Goal: Transaction & Acquisition: Purchase product/service

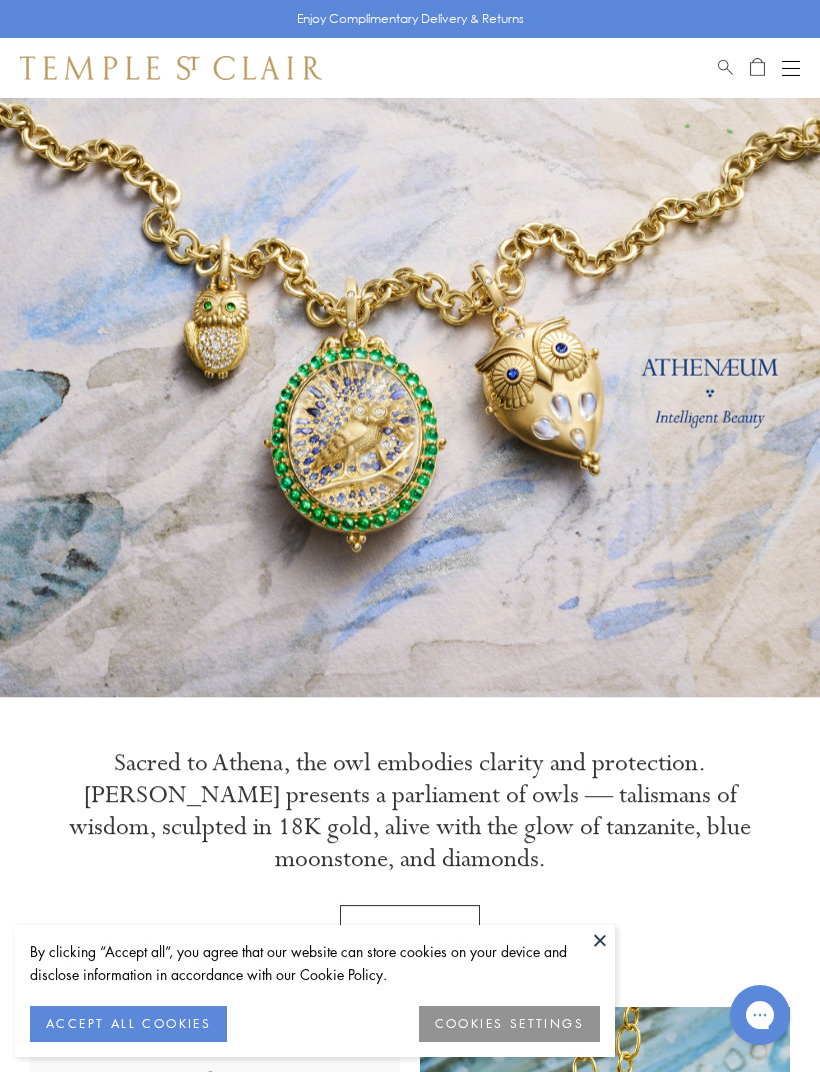
click at [787, 75] on div "Open navigation" at bounding box center [791, 75] width 18 height 1
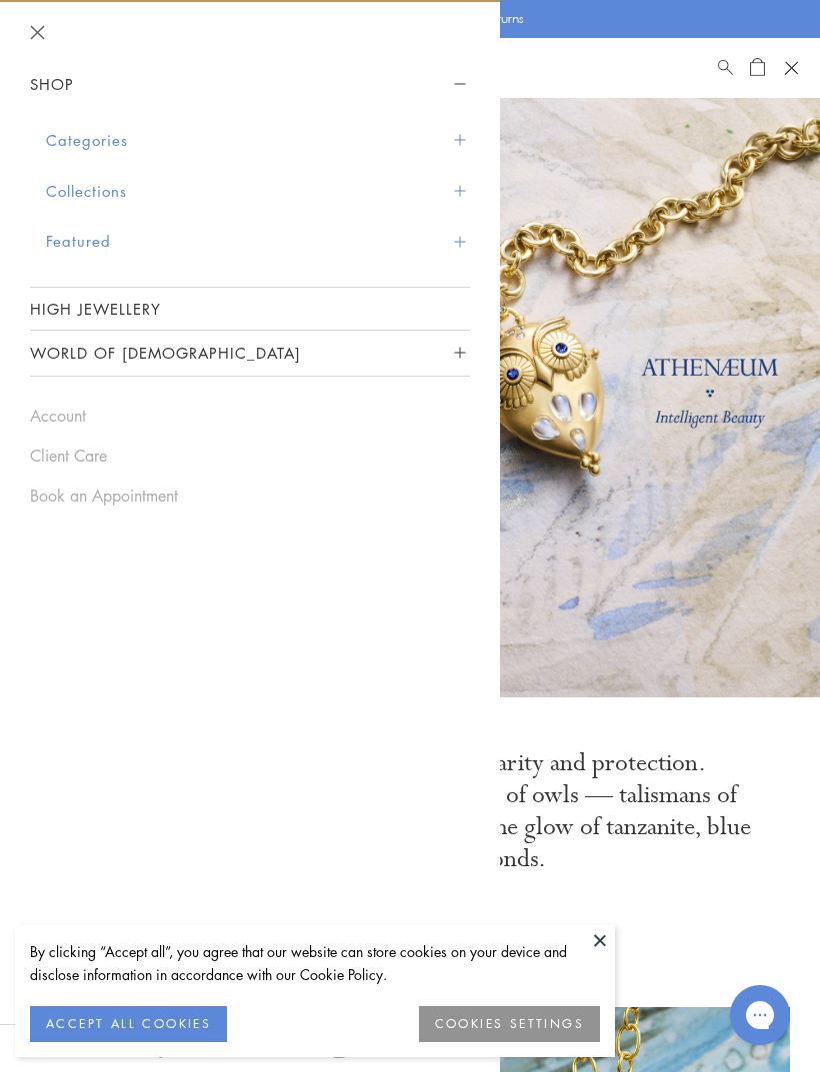
click at [433, 188] on button "Collections" at bounding box center [258, 191] width 424 height 51
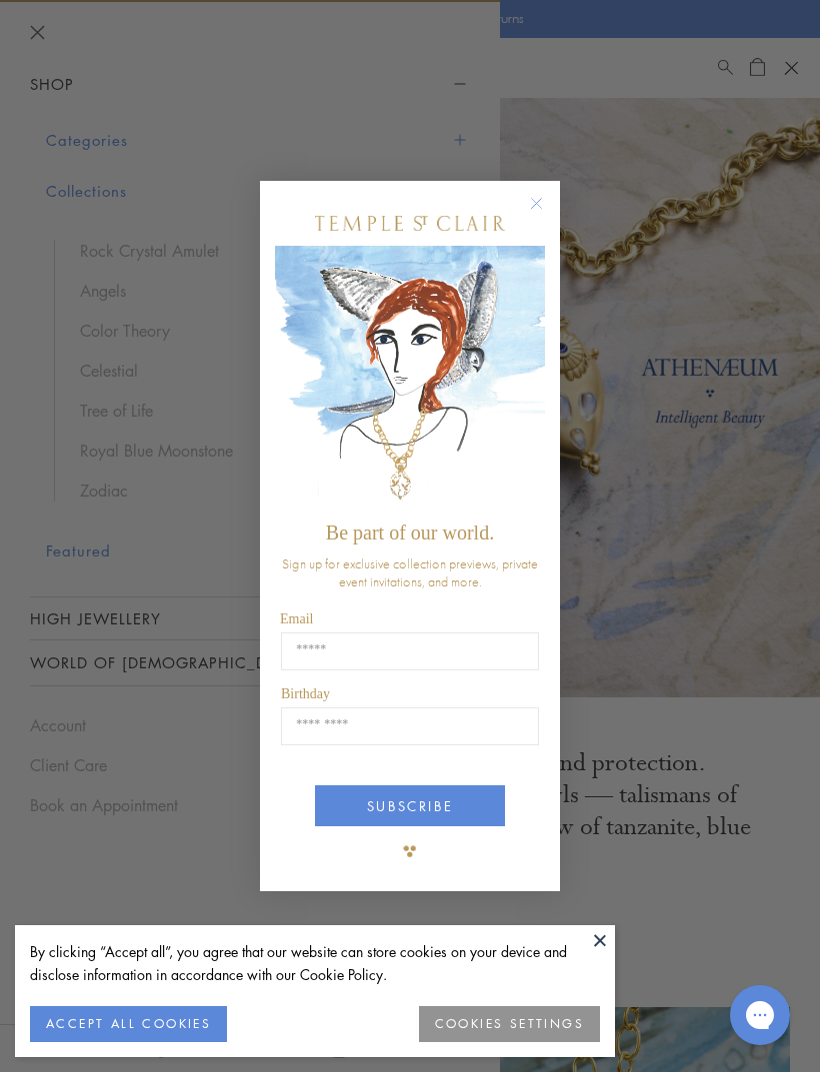
click at [549, 208] on button "Close dialog" at bounding box center [546, 213] width 25 height 25
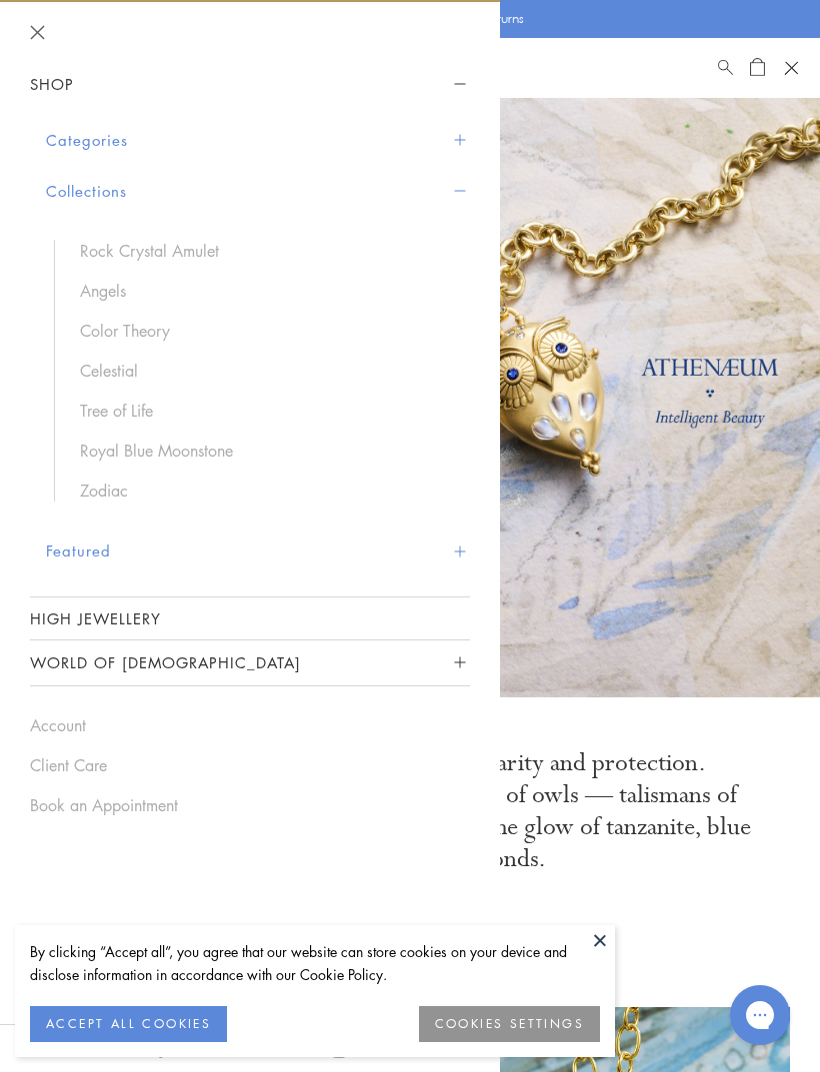
click at [454, 129] on button "Categories" at bounding box center [258, 140] width 424 height 51
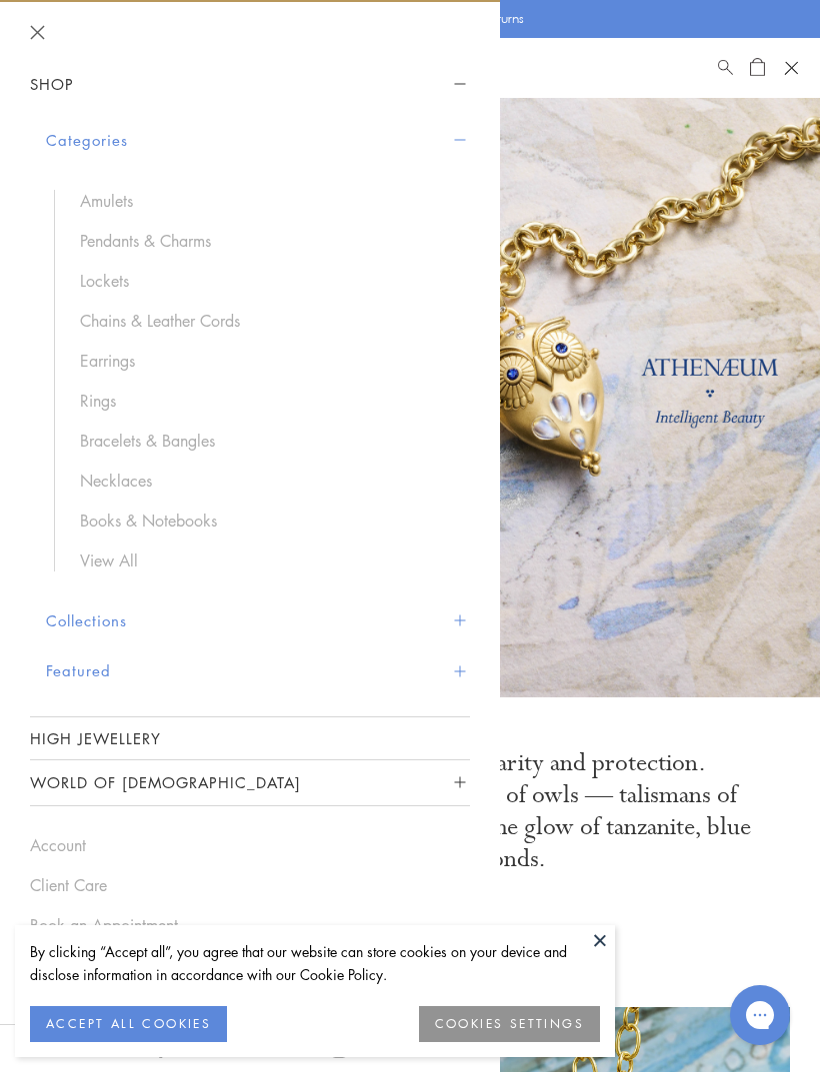
click at [309, 721] on link "High Jewellery" at bounding box center [250, 739] width 440 height 42
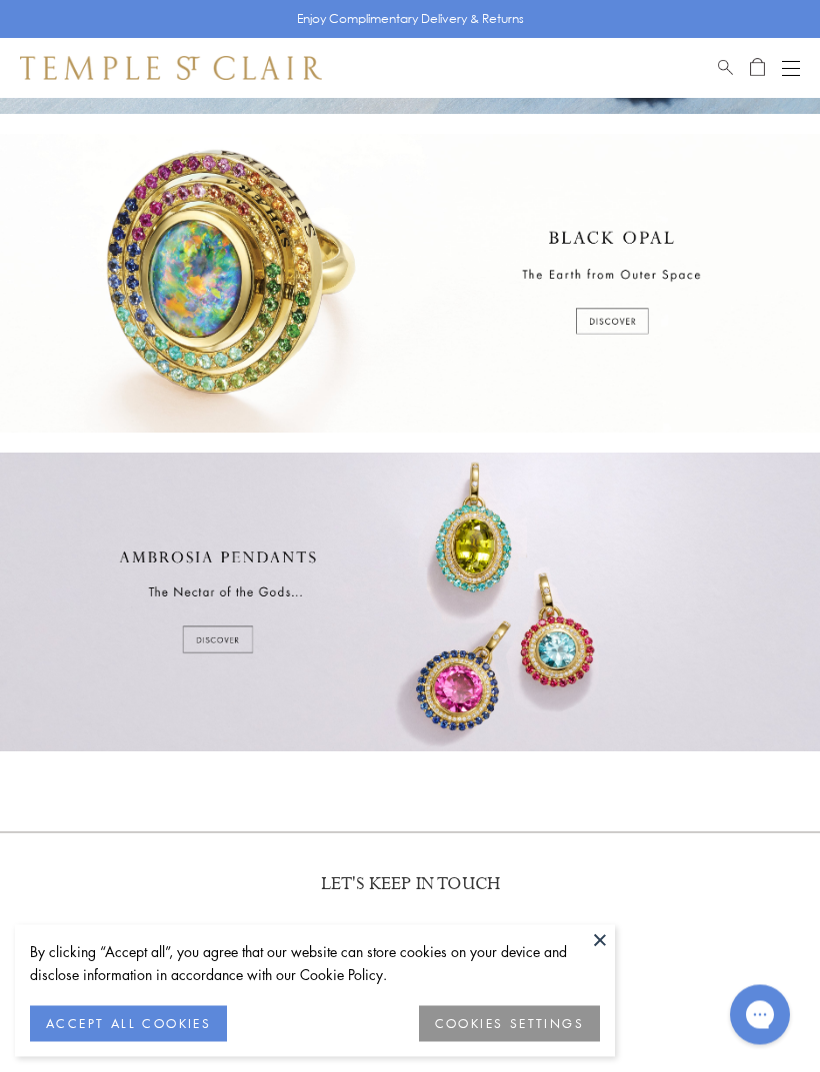
scroll to position [271, 0]
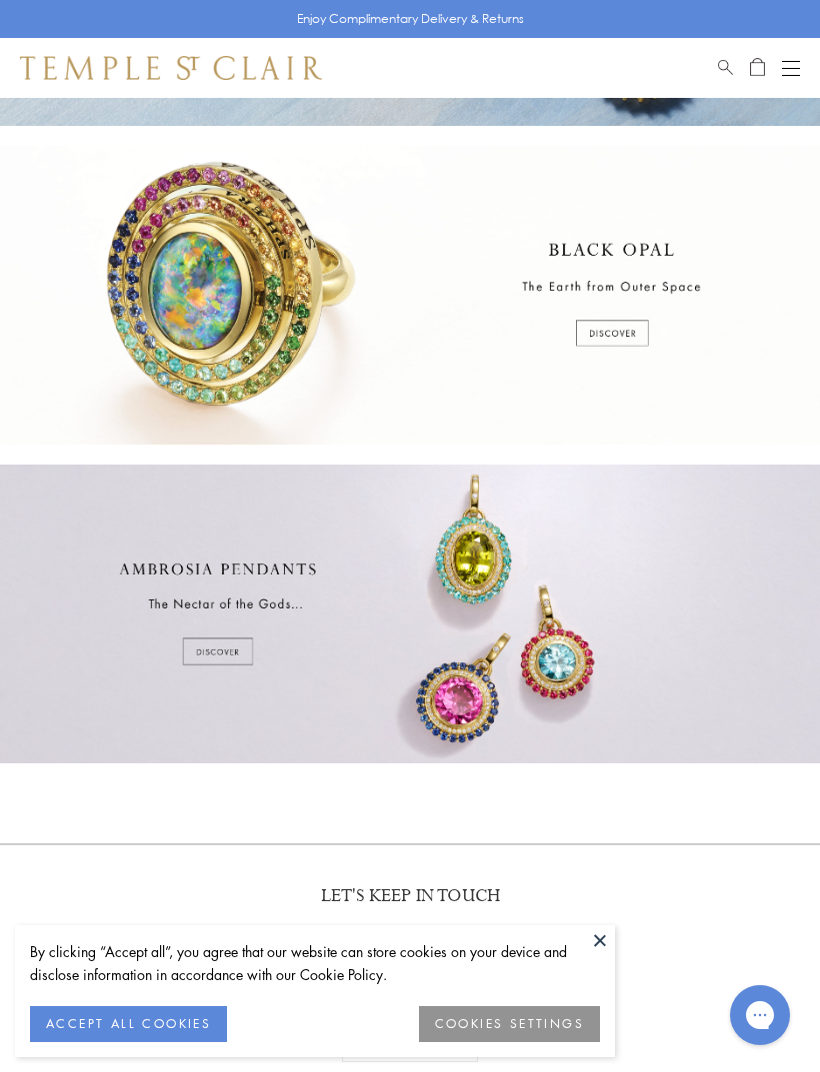
click at [218, 651] on div at bounding box center [410, 614] width 820 height 299
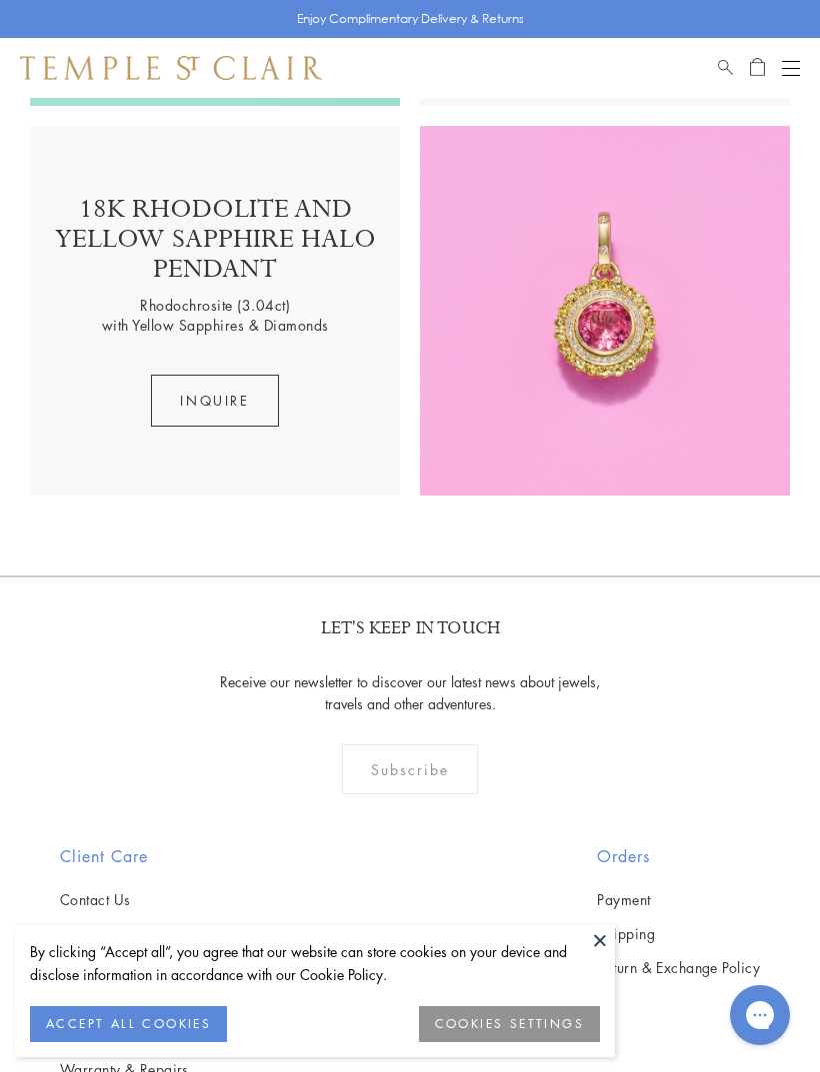
scroll to position [1807, 0]
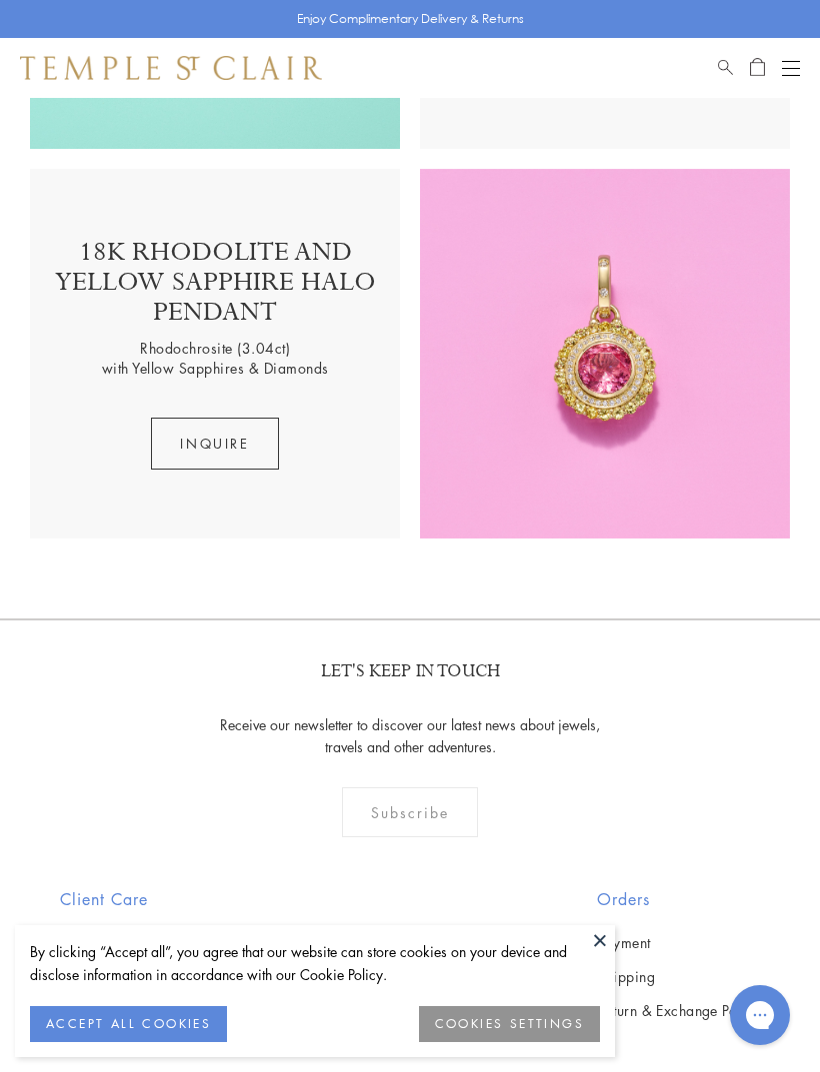
click at [637, 372] on img at bounding box center [605, 354] width 370 height 370
click at [631, 461] on img at bounding box center [605, 354] width 370 height 370
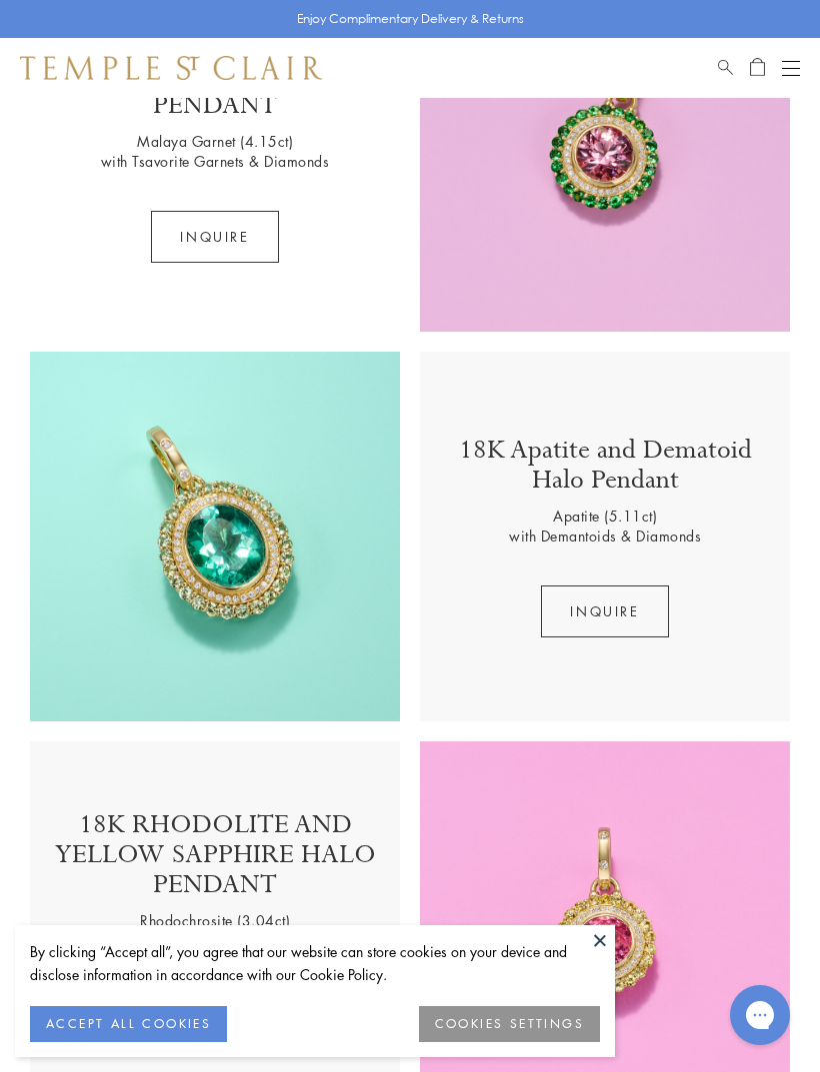
scroll to position [1235, 0]
click at [293, 571] on img at bounding box center [215, 536] width 370 height 370
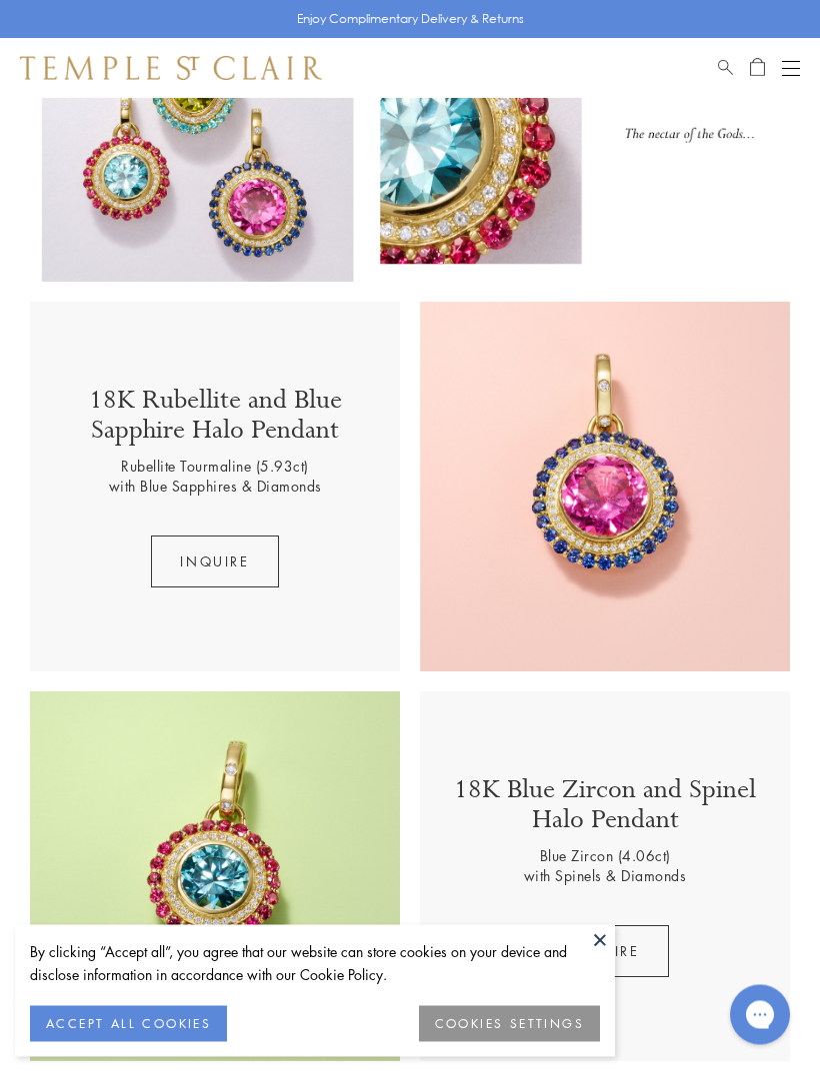
scroll to position [111, 0]
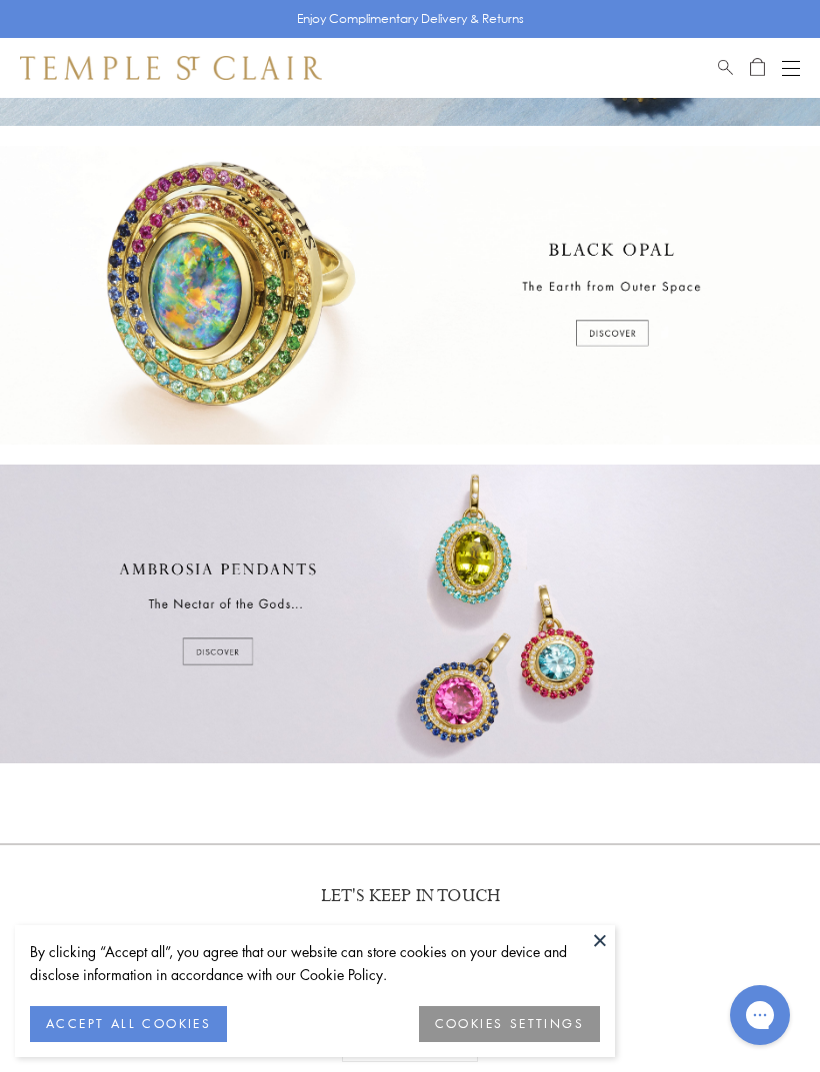
click at [762, 59] on span "Open Shopping Bag" at bounding box center [757, 65] width 15 height 18
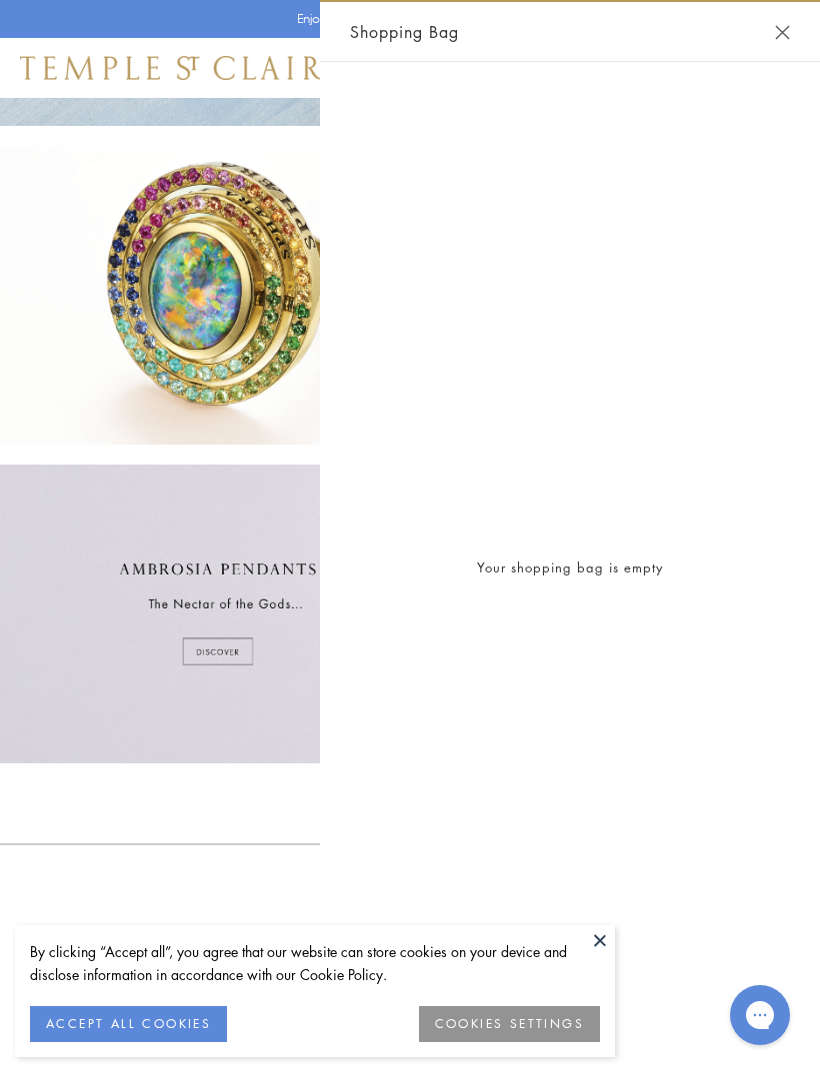
click at [783, 28] on button "Close Shopping Bag" at bounding box center [782, 32] width 15 height 15
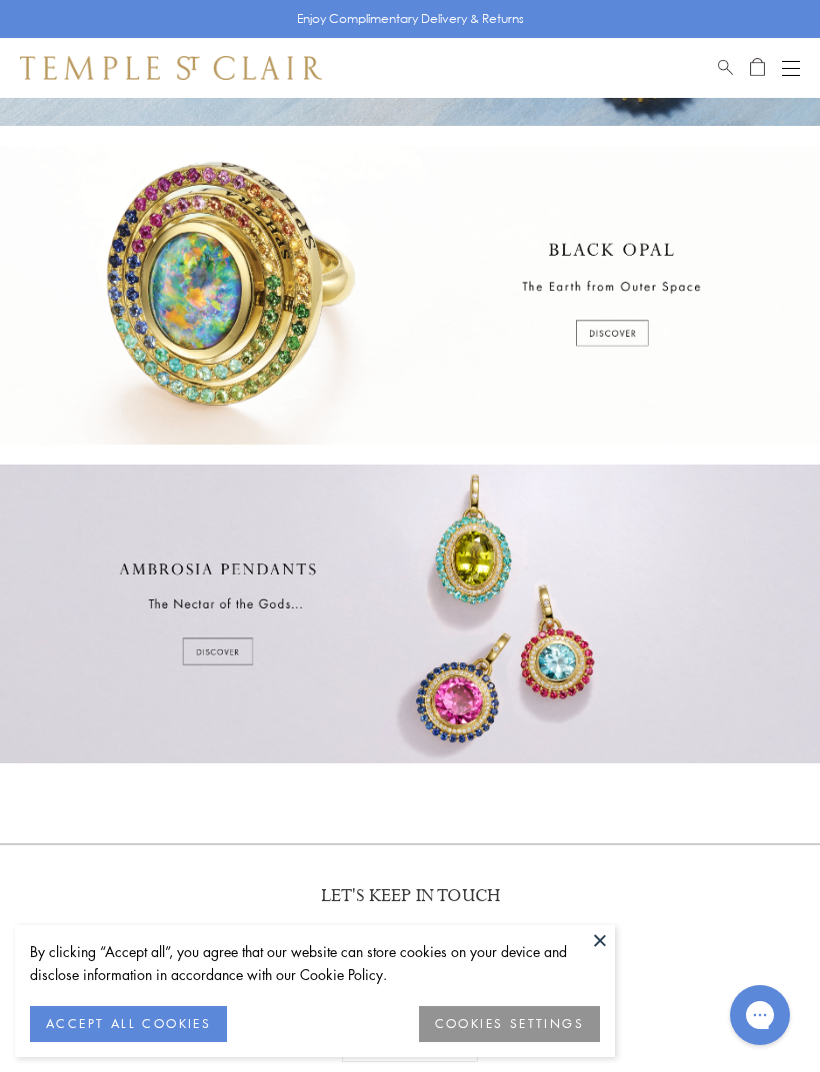
click at [726, 63] on span "Search" at bounding box center [725, 64] width 15 height 17
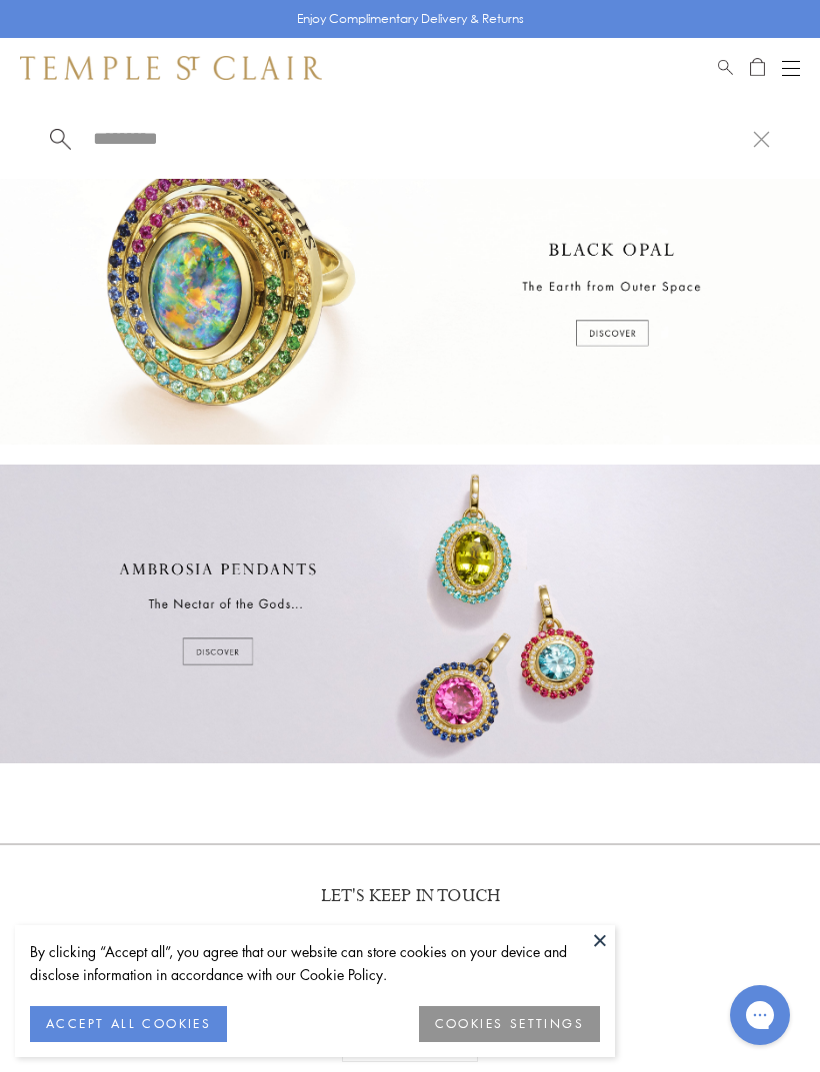
click at [457, 145] on input "search" at bounding box center [422, 138] width 662 height 23
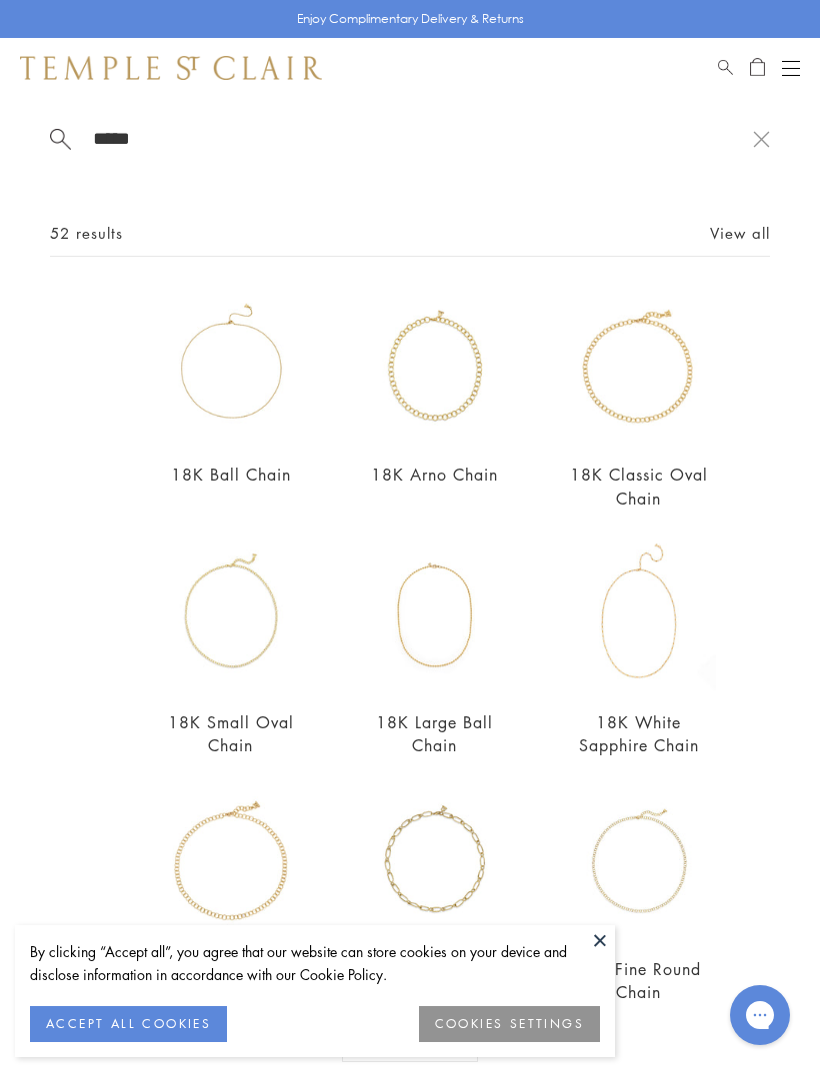
type input "*****"
click at [645, 434] on img at bounding box center [639, 368] width 154 height 154
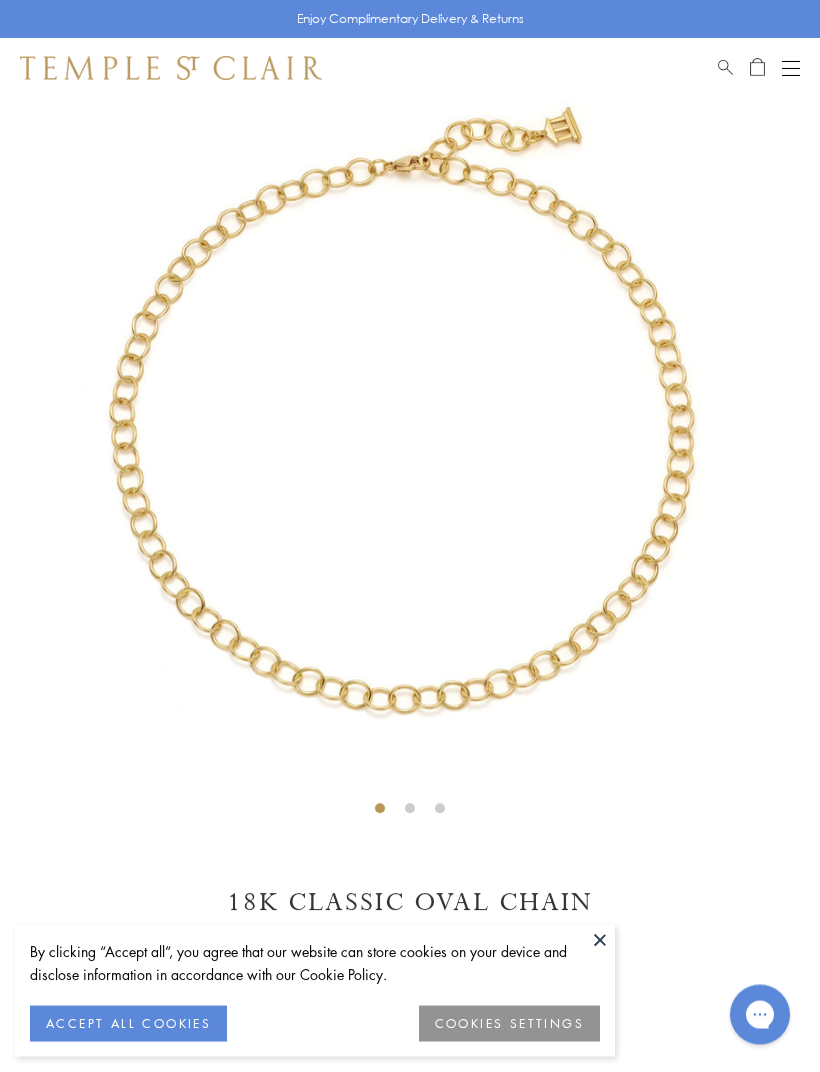
scroll to position [98, 0]
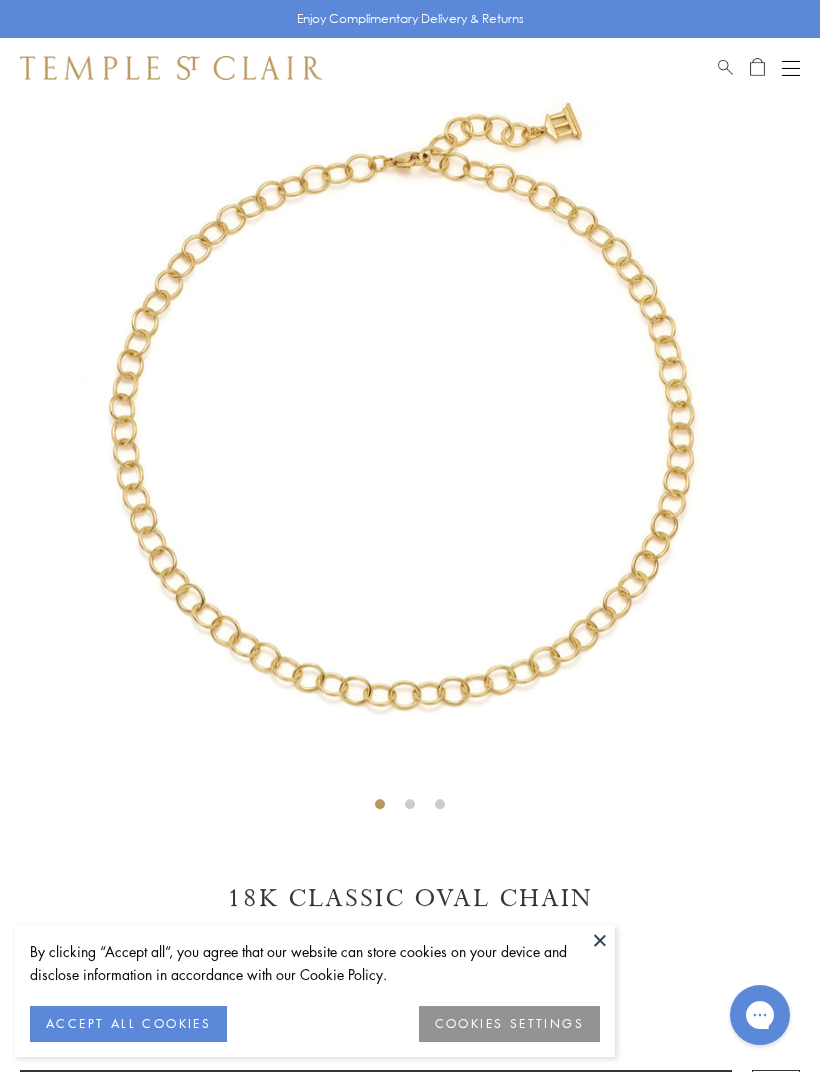
scroll to position [95, 0]
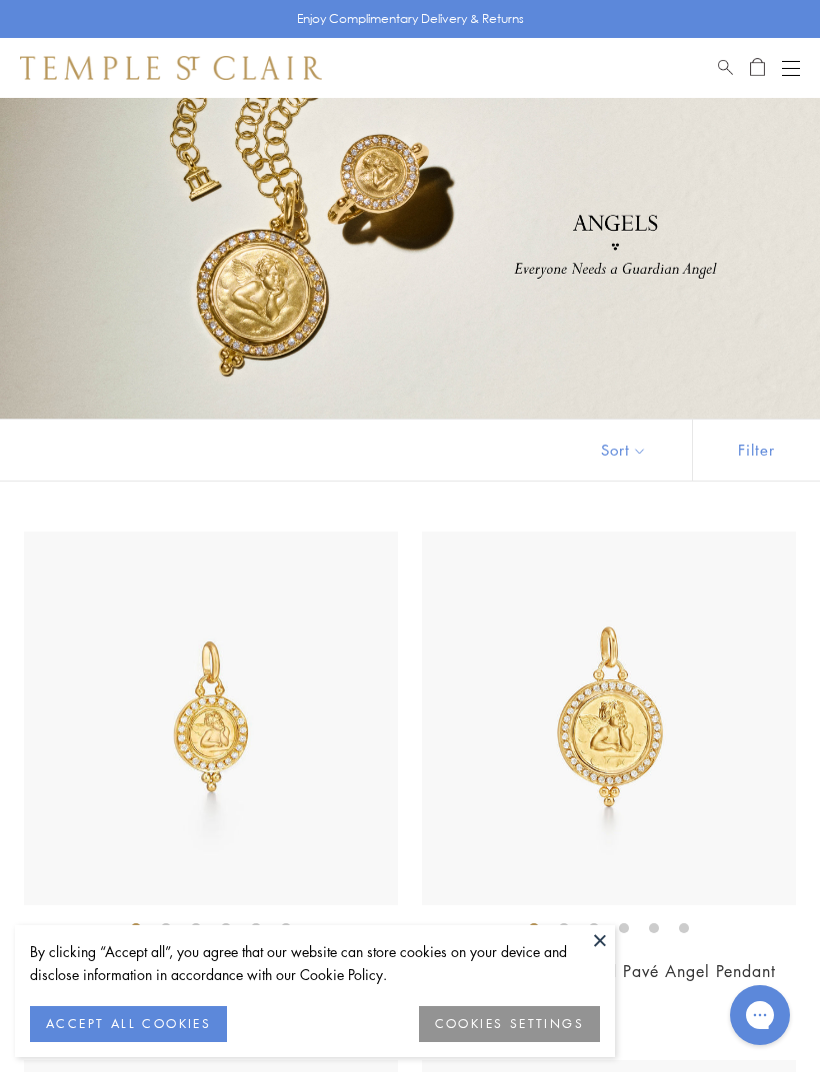
scroll to position [30, 0]
